Goal: Information Seeking & Learning: Learn about a topic

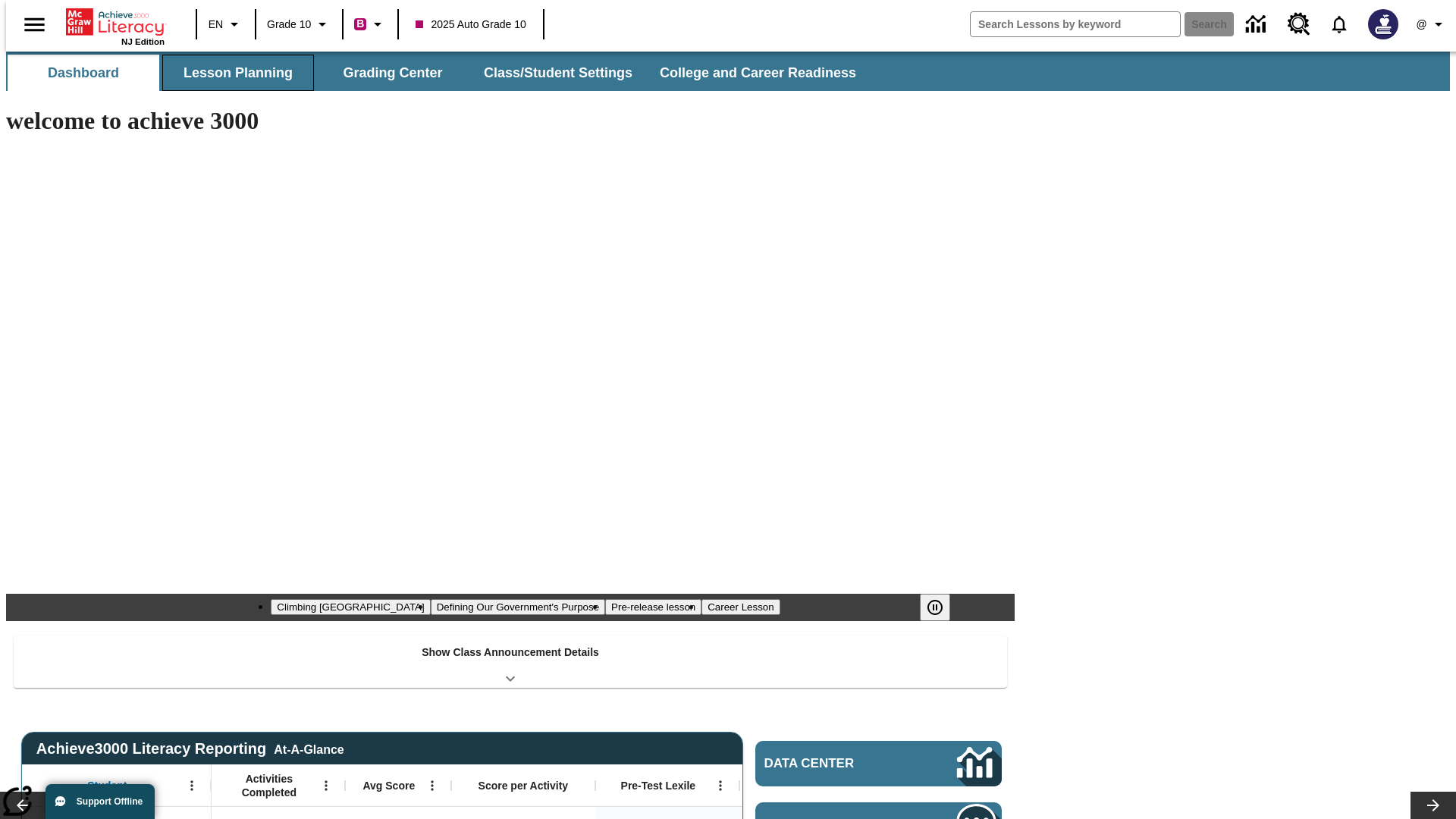
click at [232, 72] on button "Lesson Planning" at bounding box center [238, 72] width 152 height 37
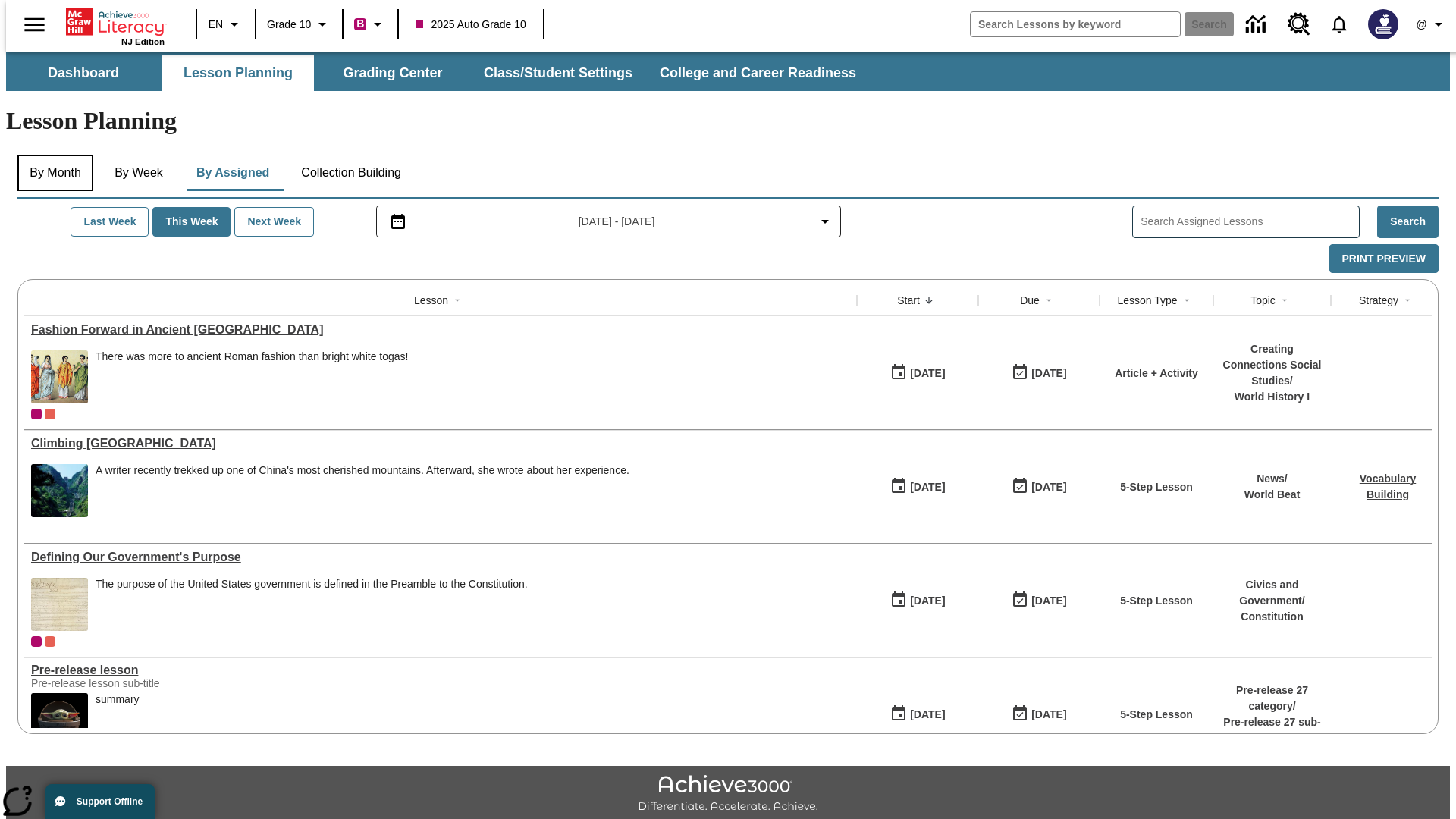
click at [51, 155] on button "By Month" at bounding box center [55, 173] width 76 height 37
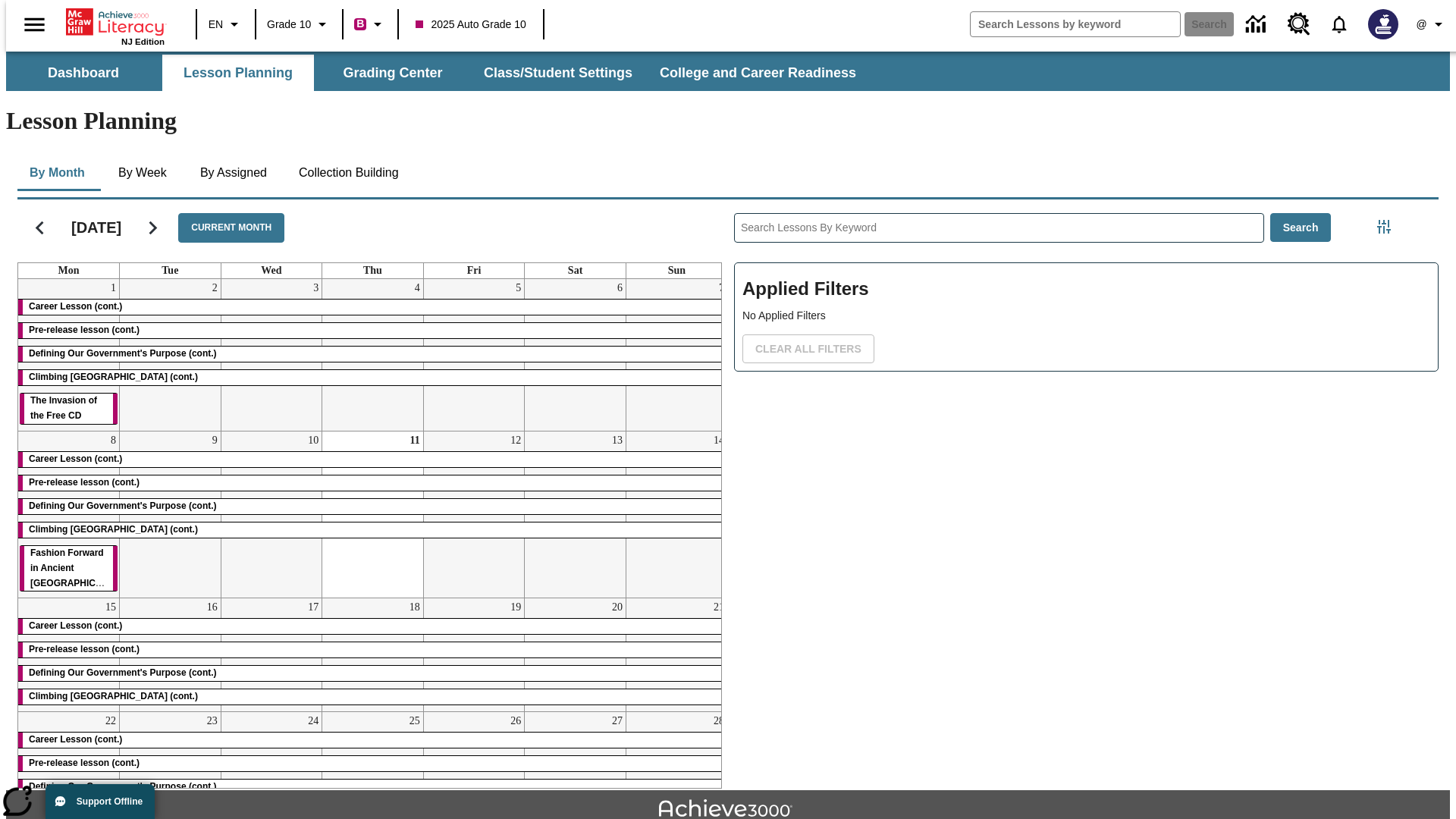
click at [367, 299] on div "Career Lesson (cont.)" at bounding box center [373, 307] width 709 height 15
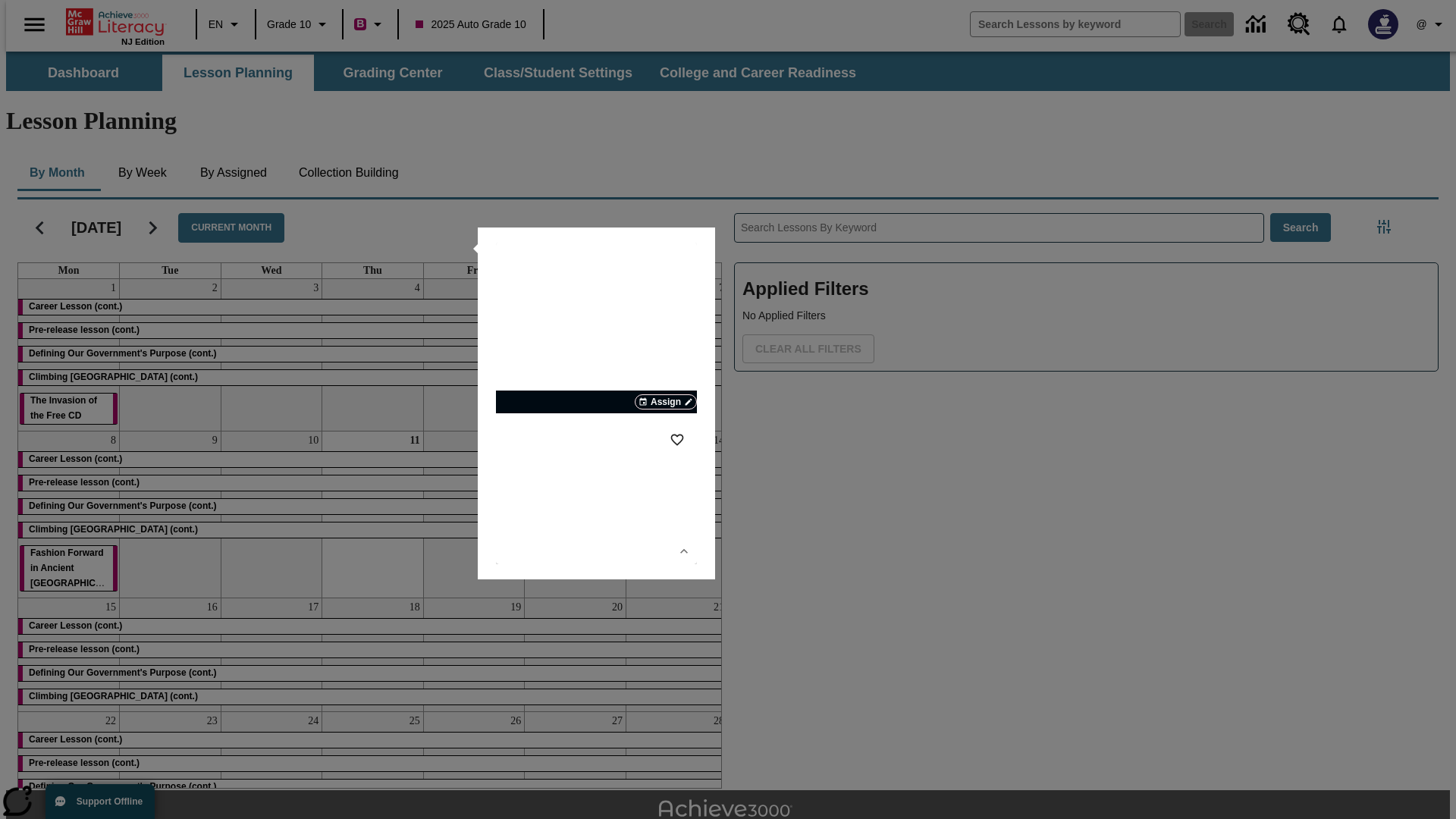
scroll to position [33, 0]
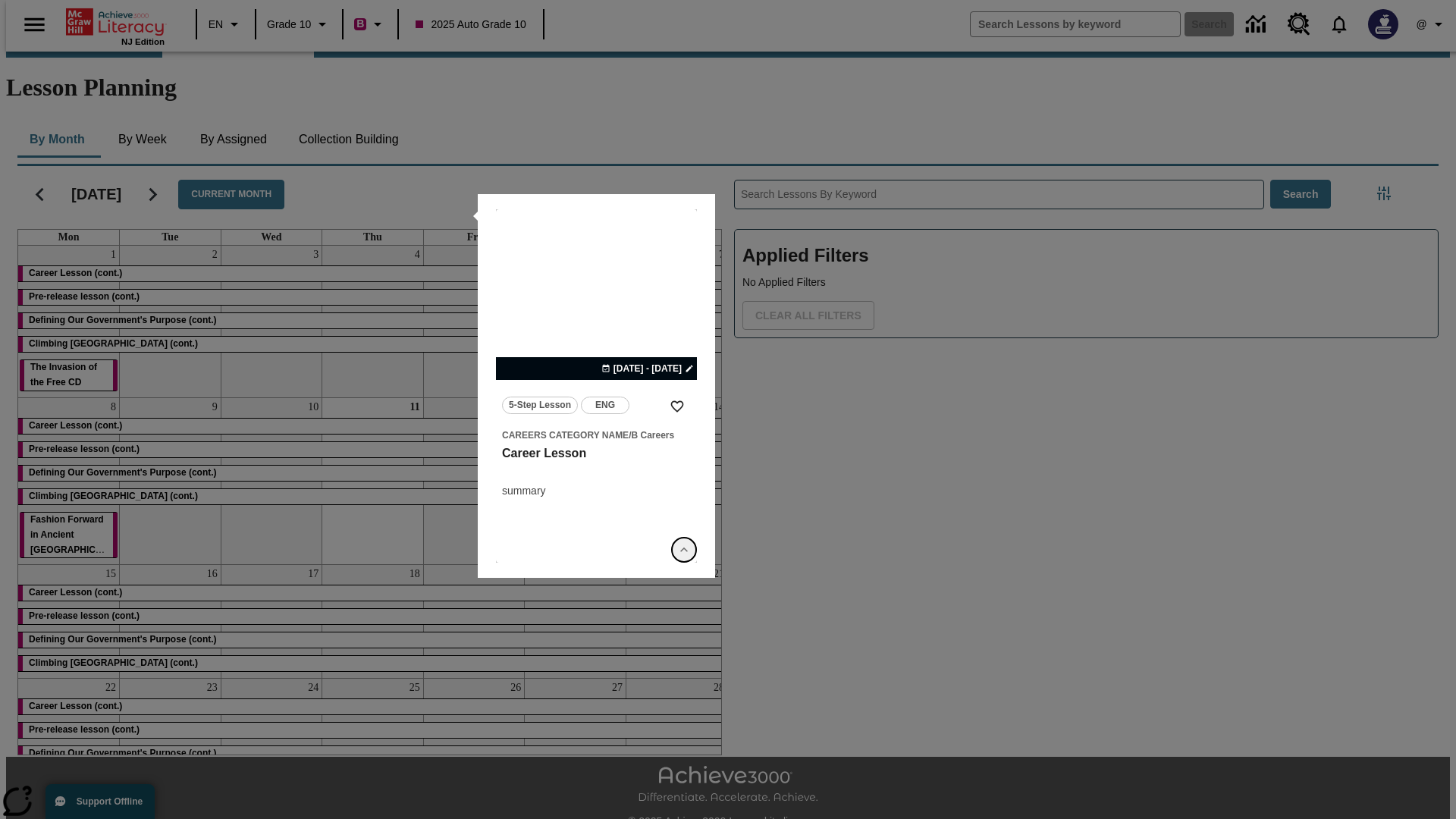
click at [685, 550] on icon "Show Details" at bounding box center [685, 550] width 15 height 15
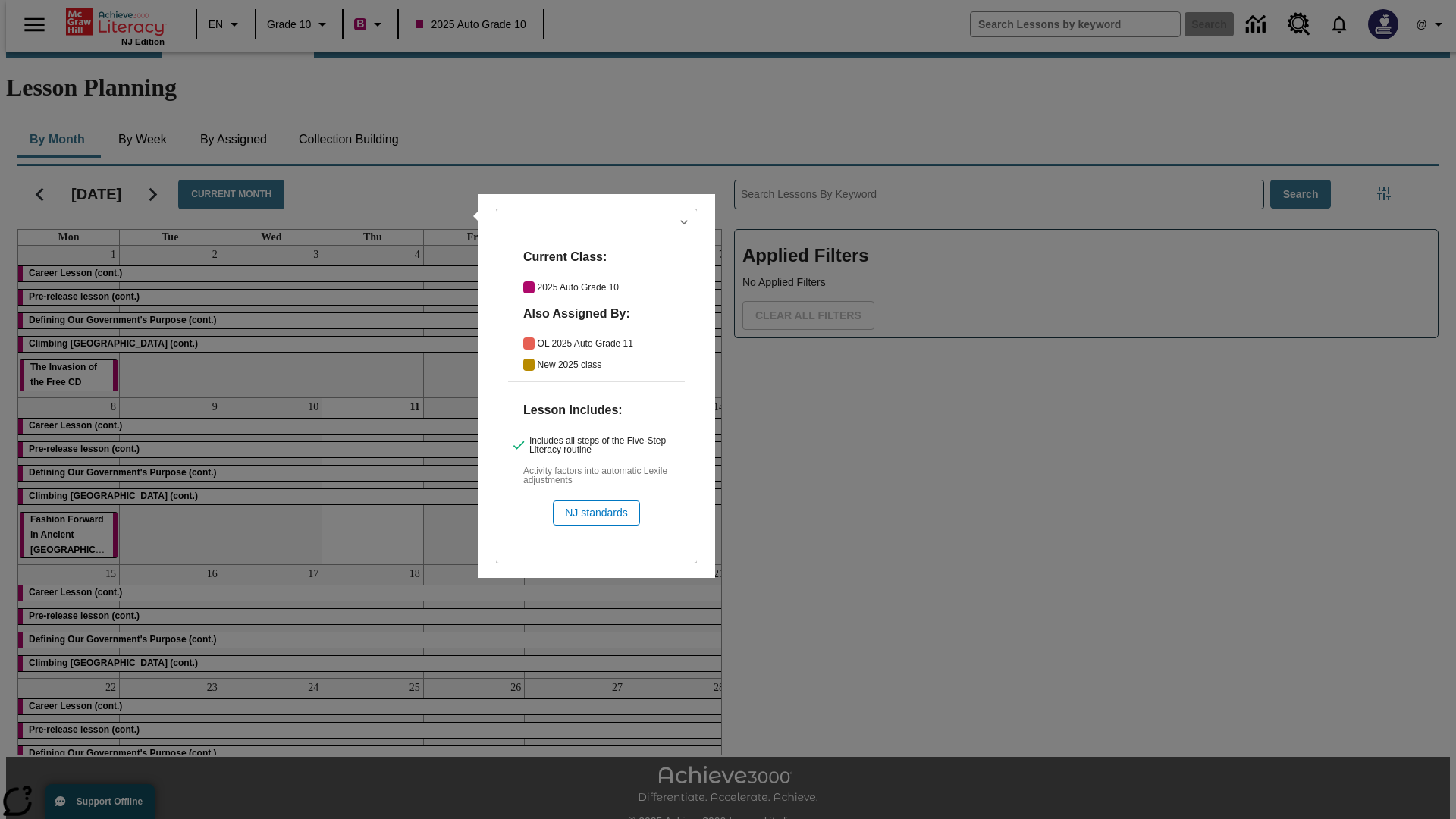
click at [685, 222] on icon "Hide Details" at bounding box center [685, 222] width 15 height 15
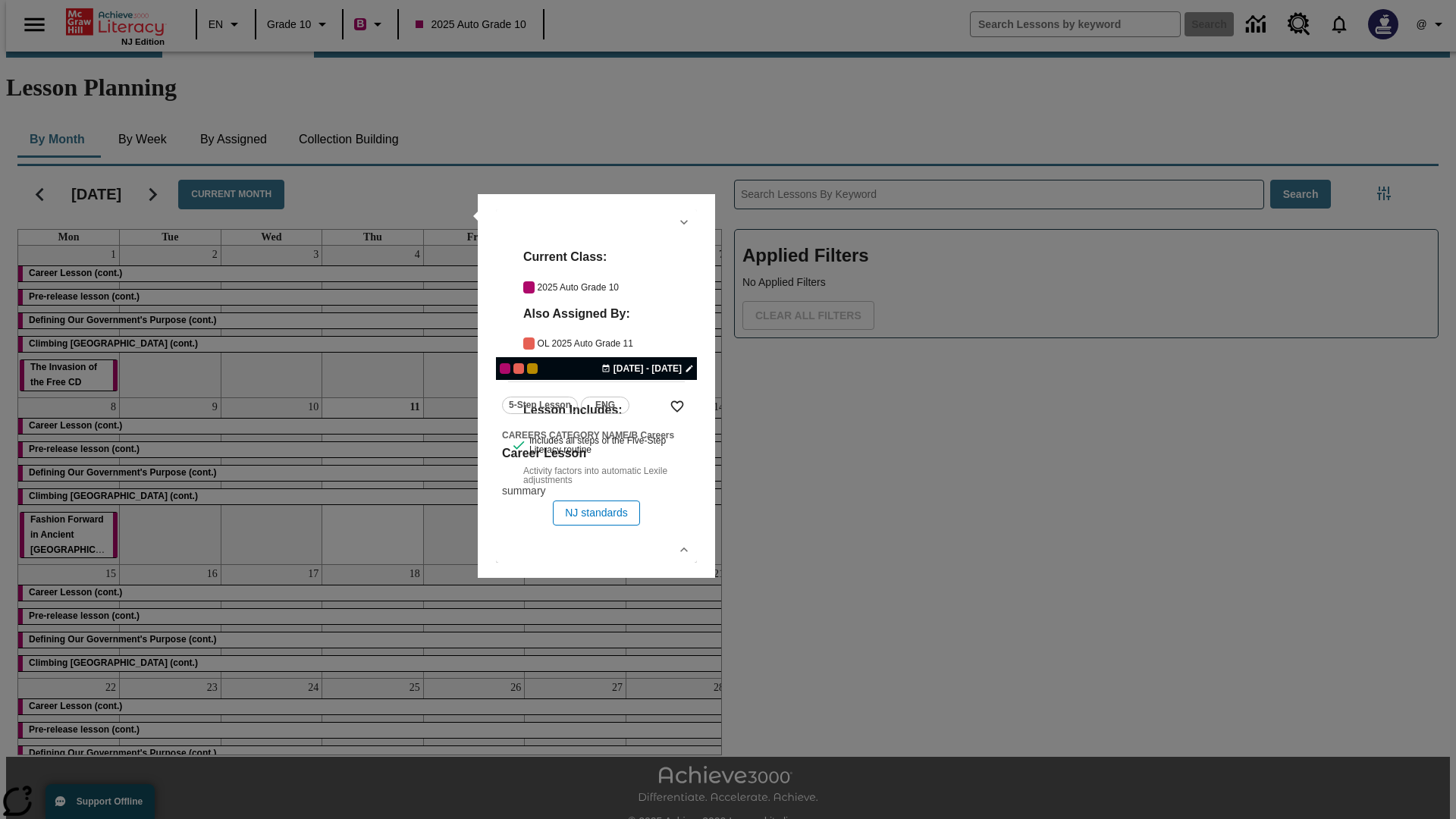
click at [596, 386] on link "lesson details" at bounding box center [597, 386] width 201 height 354
